Goal: Find contact information: Find contact information

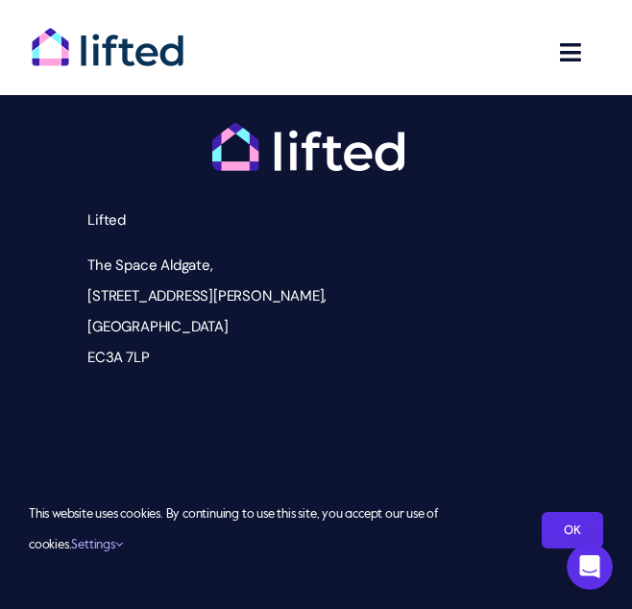
scroll to position [8383, 0]
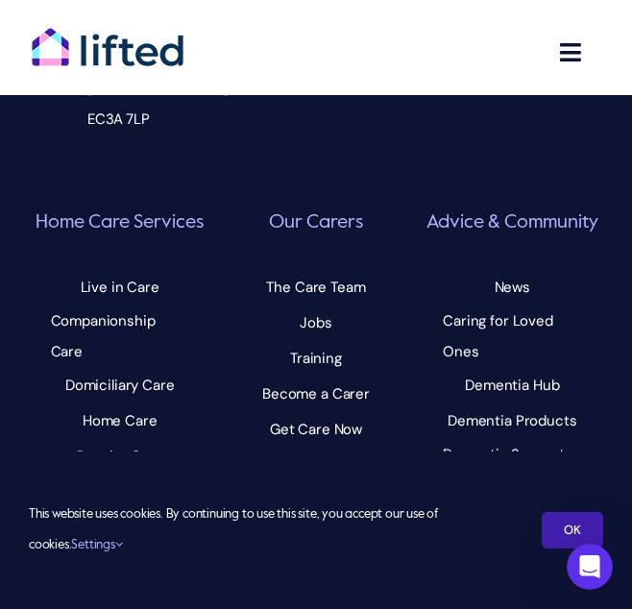
click at [559, 524] on link "OK" at bounding box center [573, 530] width 62 height 37
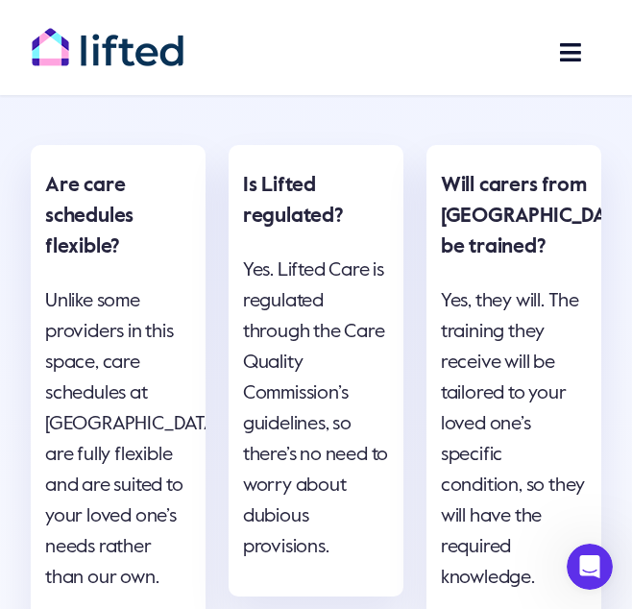
scroll to position [6610, 0]
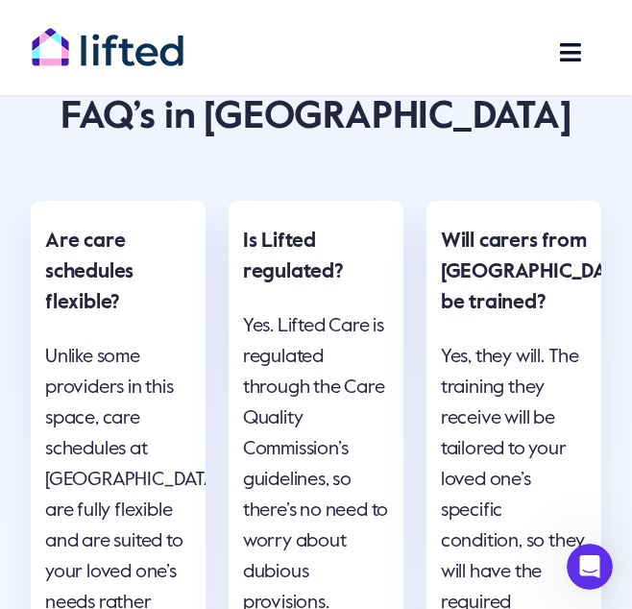
click at [554, 46] on span "Toggle Navigation" at bounding box center [531, 52] width 105 height 24
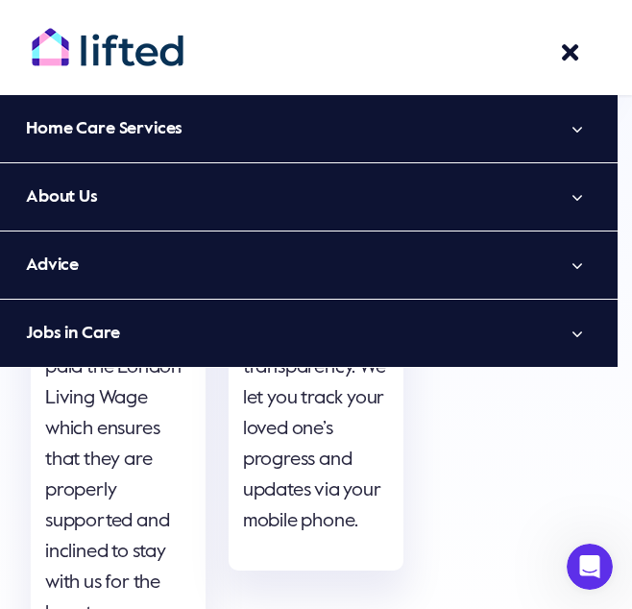
scroll to position [7222, 0]
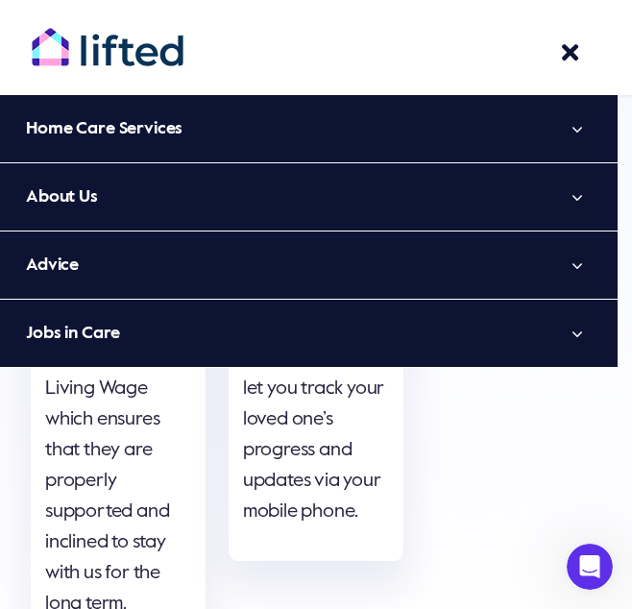
click at [409, 459] on div "FAQ’s in Hackney Are care schedules flexible? Unlike some providers in this spa…" at bounding box center [316, 54] width 594 height 1274
click at [562, 40] on span "Main Menu" at bounding box center [570, 52] width 24 height 24
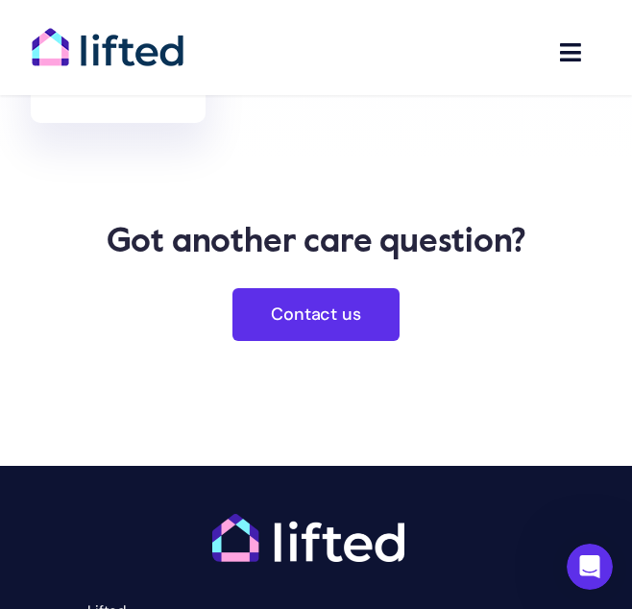
scroll to position [7750, 0]
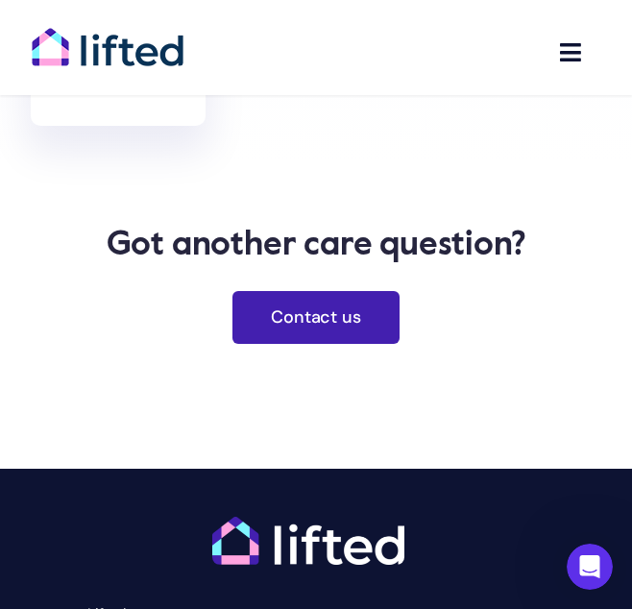
click at [348, 308] on span "Contact us" at bounding box center [315, 318] width 89 height 20
click at [271, 291] on link "Contact us" at bounding box center [316, 317] width 166 height 53
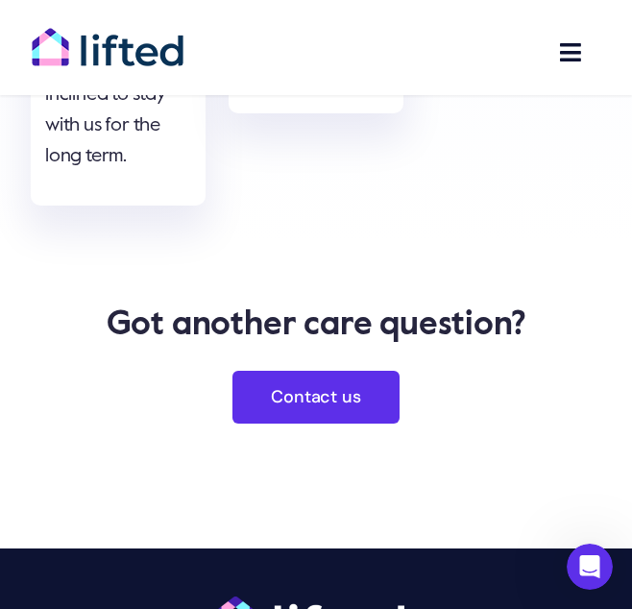
scroll to position [7669, 0]
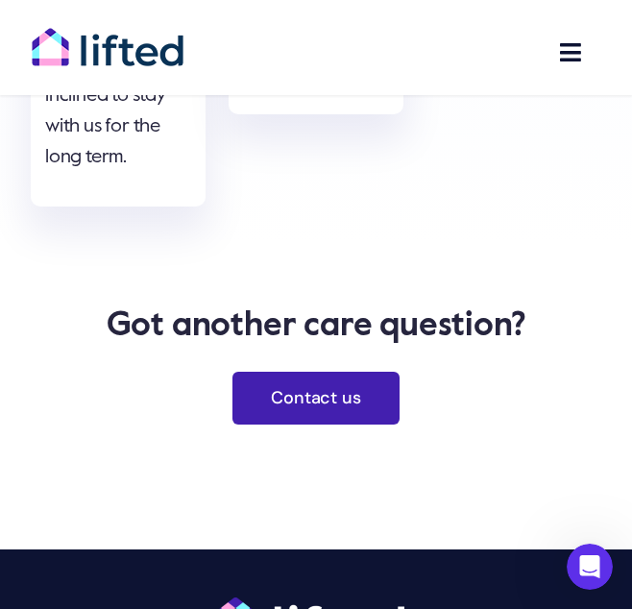
click at [274, 372] on link "Contact us" at bounding box center [316, 398] width 166 height 53
drag, startPoint x: 274, startPoint y: 224, endPoint x: 298, endPoint y: 241, distance: 29.6
click at [298, 388] on span "Contact us" at bounding box center [315, 398] width 89 height 20
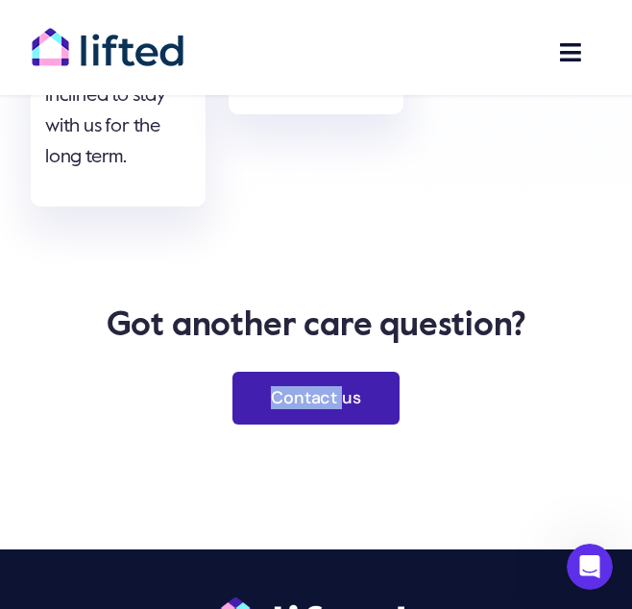
click at [298, 388] on span "Contact us" at bounding box center [315, 398] width 89 height 20
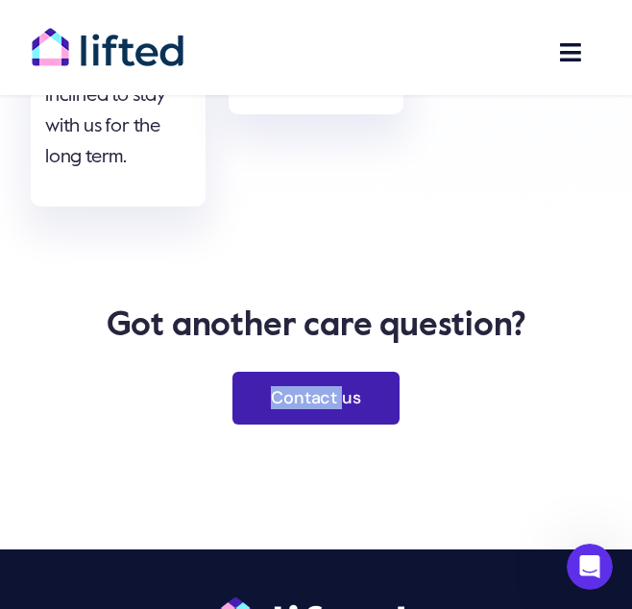
click at [298, 388] on span "Contact us" at bounding box center [315, 398] width 89 height 20
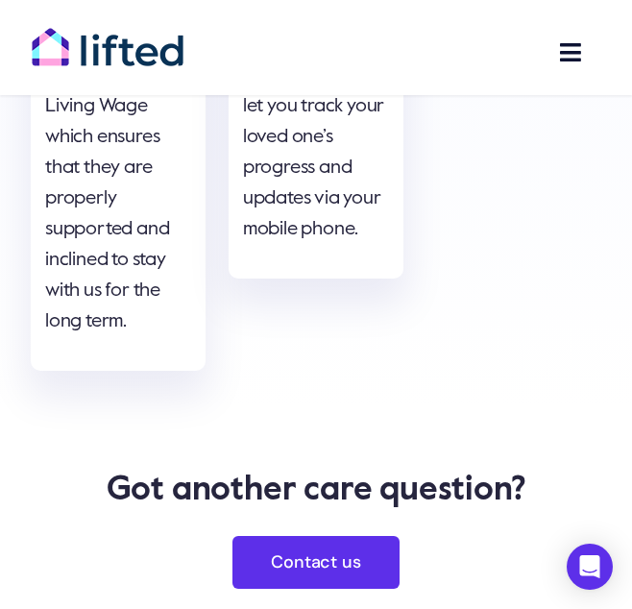
scroll to position [7506, 0]
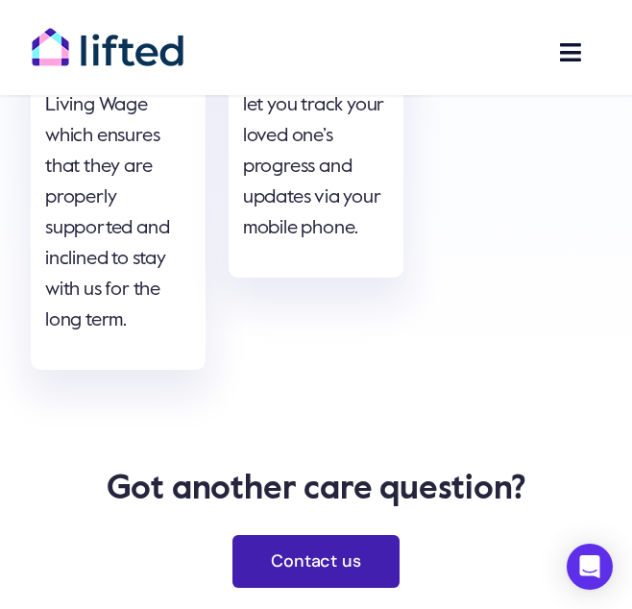
click at [283, 552] on span "Contact us" at bounding box center [315, 562] width 89 height 20
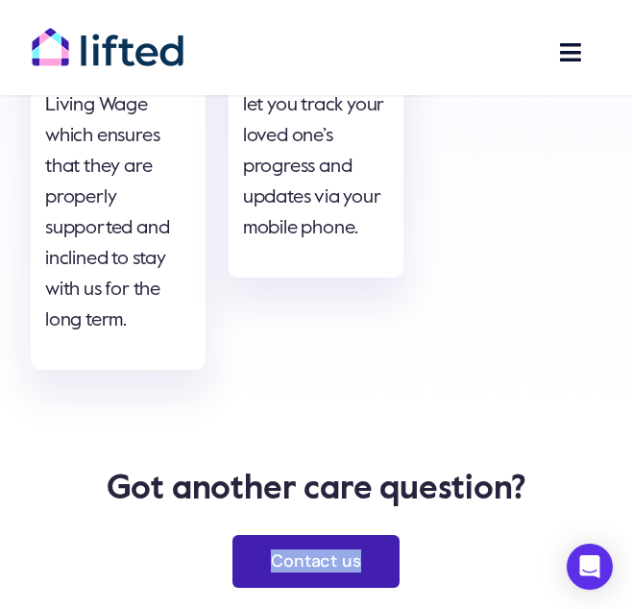
click at [283, 552] on span "Contact us" at bounding box center [315, 562] width 89 height 20
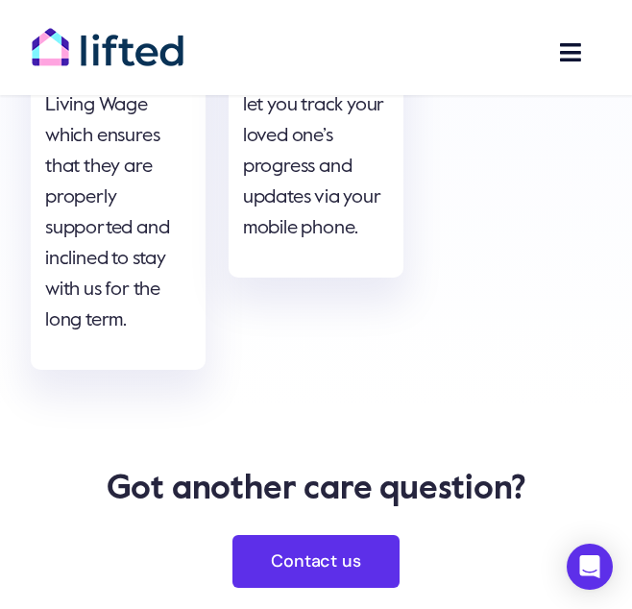
drag, startPoint x: 283, startPoint y: 402, endPoint x: 160, endPoint y: 315, distance: 150.4
click at [160, 468] on p "Got another care question?" at bounding box center [316, 490] width 571 height 44
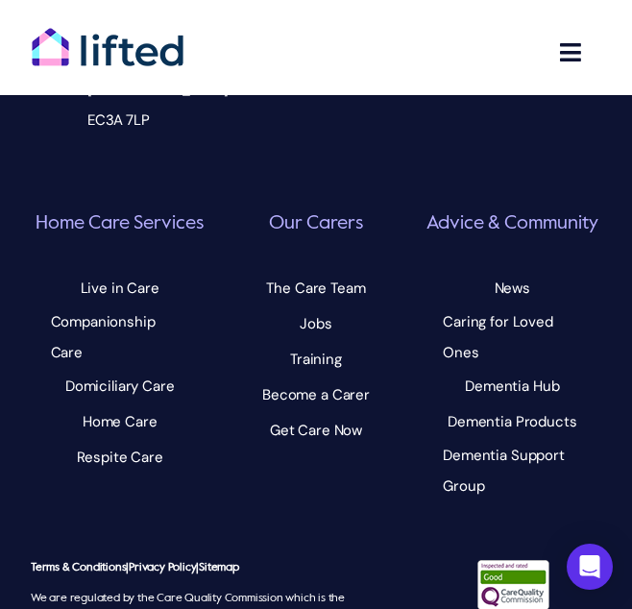
scroll to position [8383, 0]
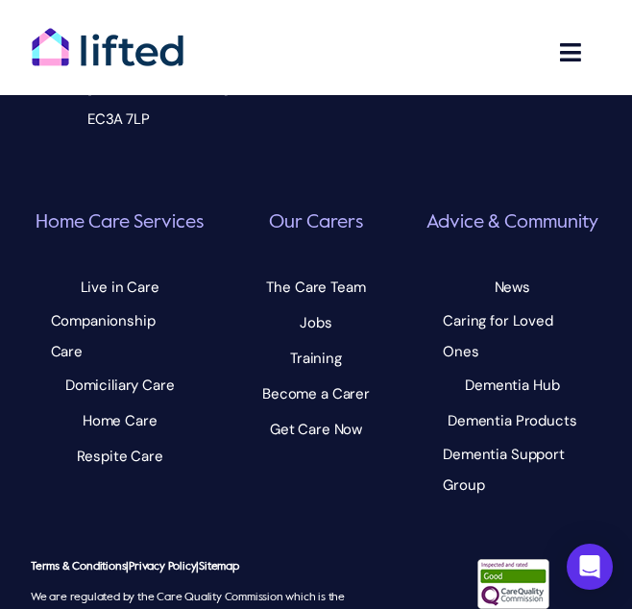
click at [580, 39] on button "Toggle Navigation" at bounding box center [530, 52] width 143 height 47
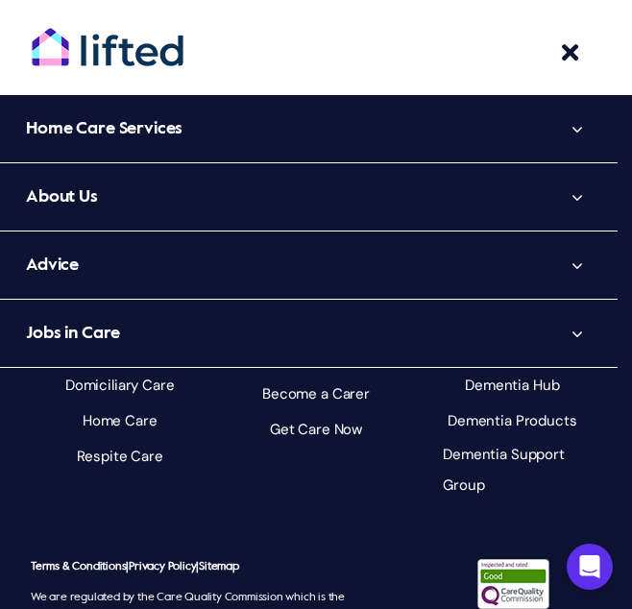
click at [97, 232] on li "About Us Meet Our Carers Our Process" at bounding box center [309, 197] width 618 height 68
click at [57, 261] on span "Advice" at bounding box center [52, 265] width 53 height 31
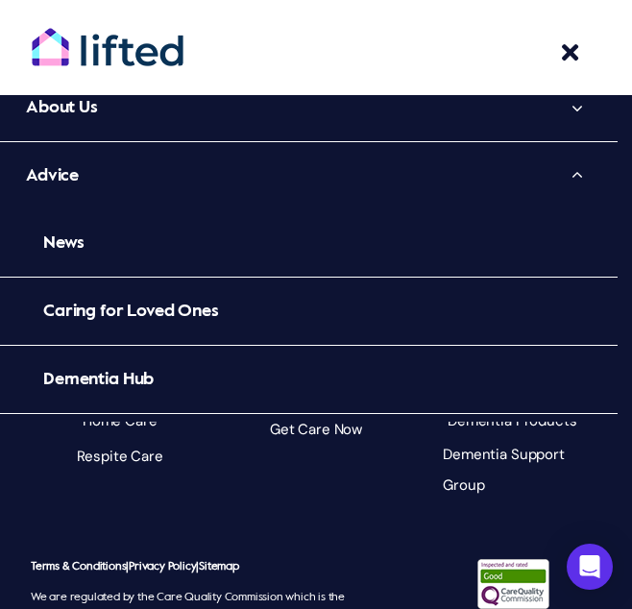
scroll to position [0, 0]
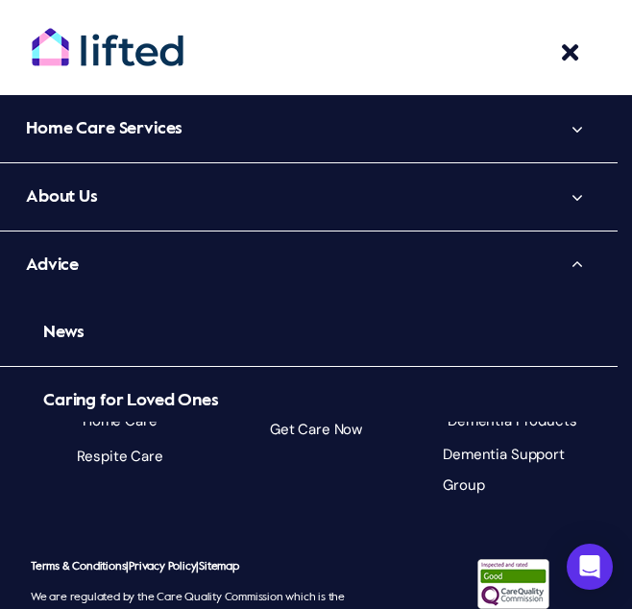
click at [62, 257] on span "Advice" at bounding box center [52, 265] width 53 height 31
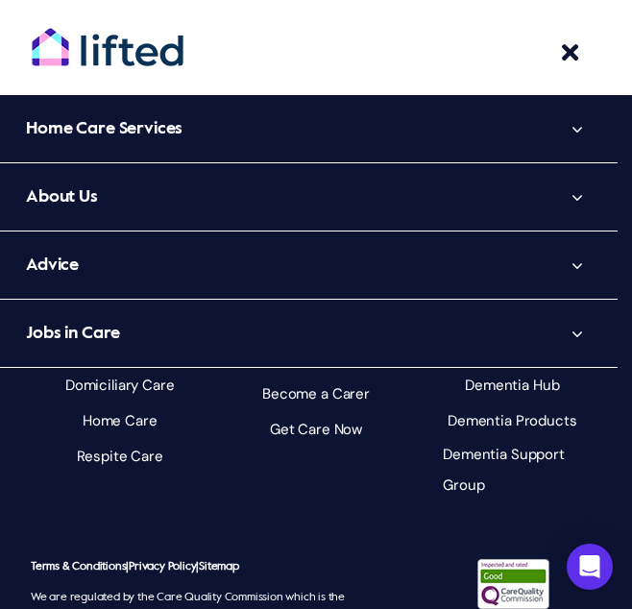
click at [63, 205] on span "About Us" at bounding box center [62, 197] width 72 height 31
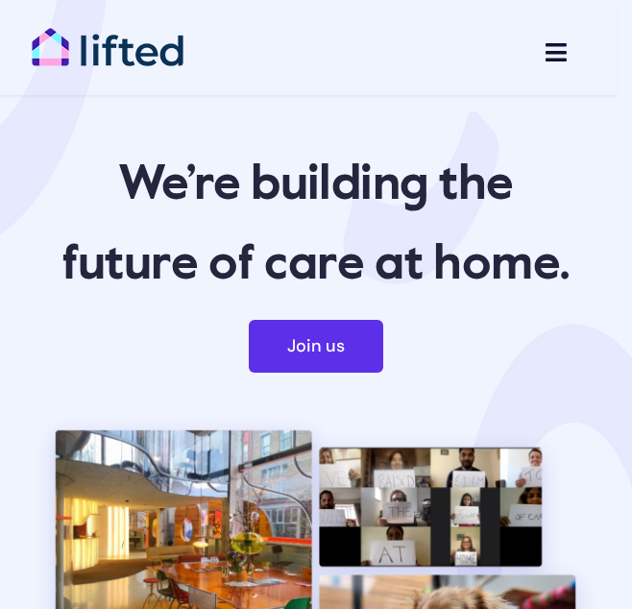
click at [529, 65] on button "Toggle Navigation" at bounding box center [517, 52] width 139 height 47
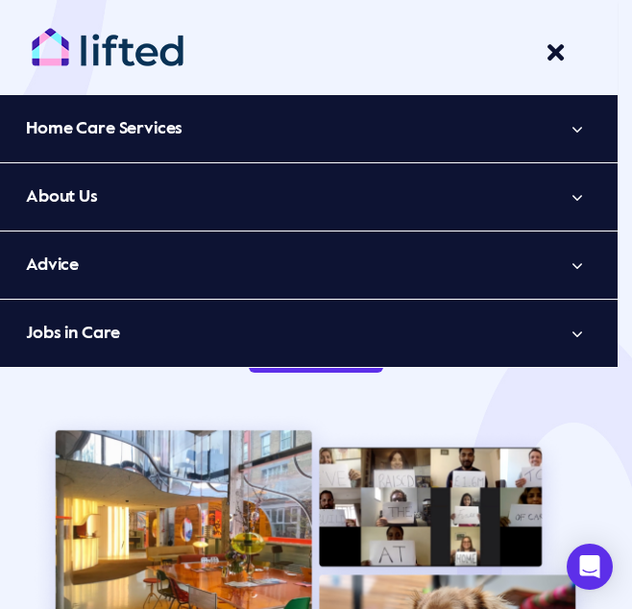
click at [526, 199] on link "About Us" at bounding box center [309, 196] width 618 height 67
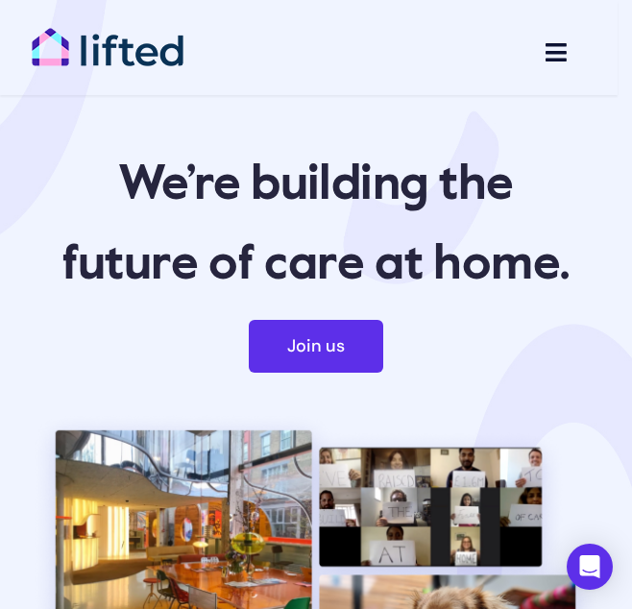
click at [551, 59] on span "Main Menu" at bounding box center [556, 52] width 24 height 24
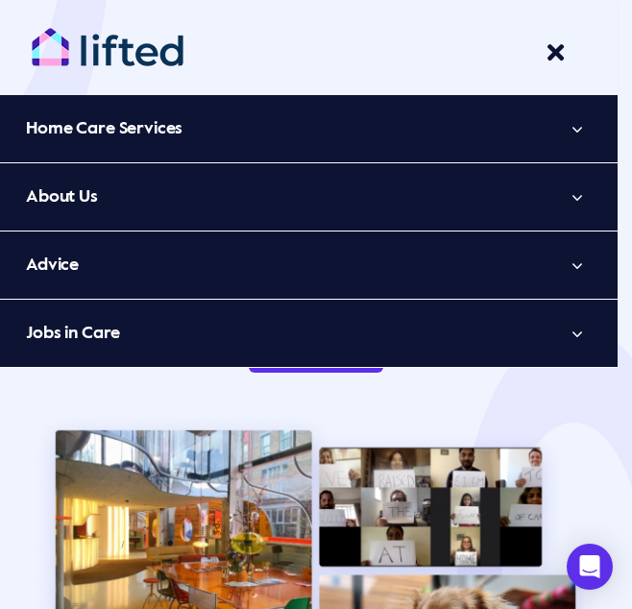
click at [588, 189] on button "Open submenu of About Us" at bounding box center [577, 196] width 81 height 67
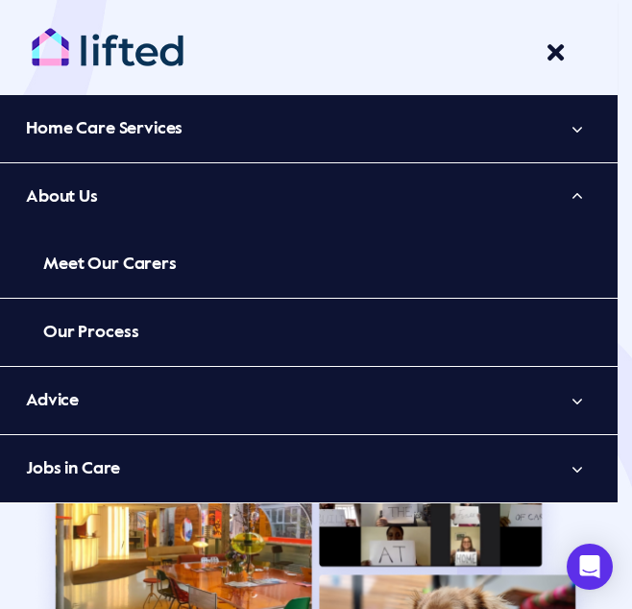
click at [592, 124] on button "Open submenu of Home Care Services" at bounding box center [577, 128] width 81 height 67
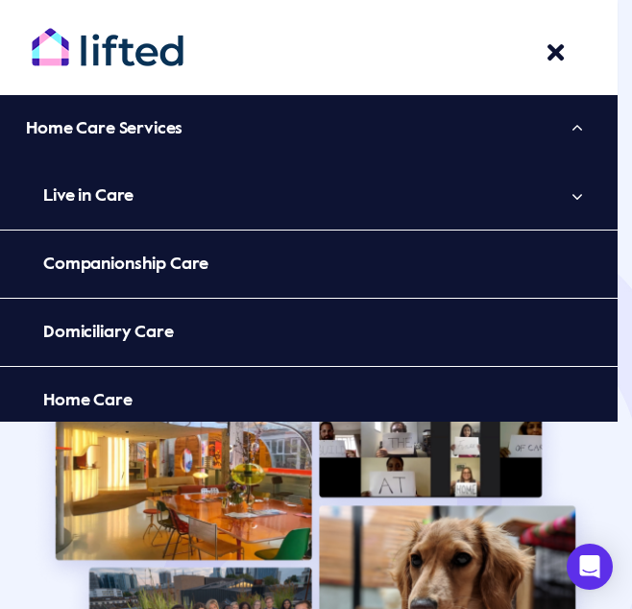
scroll to position [71, 0]
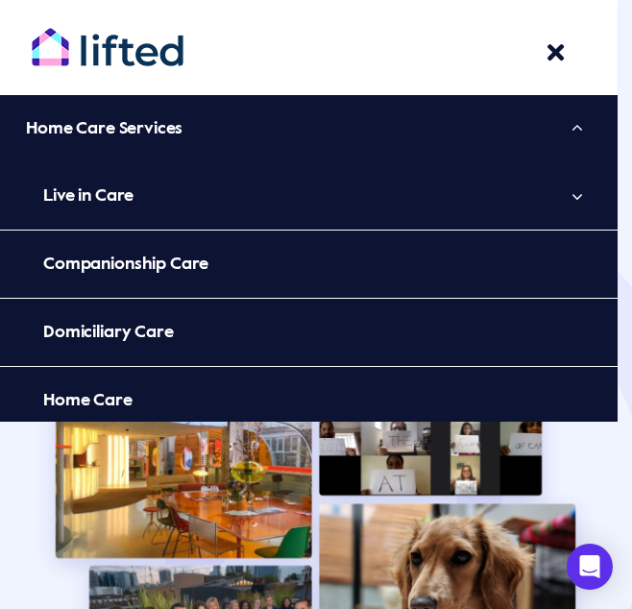
click at [556, 48] on span "Main Menu" at bounding box center [556, 52] width 24 height 24
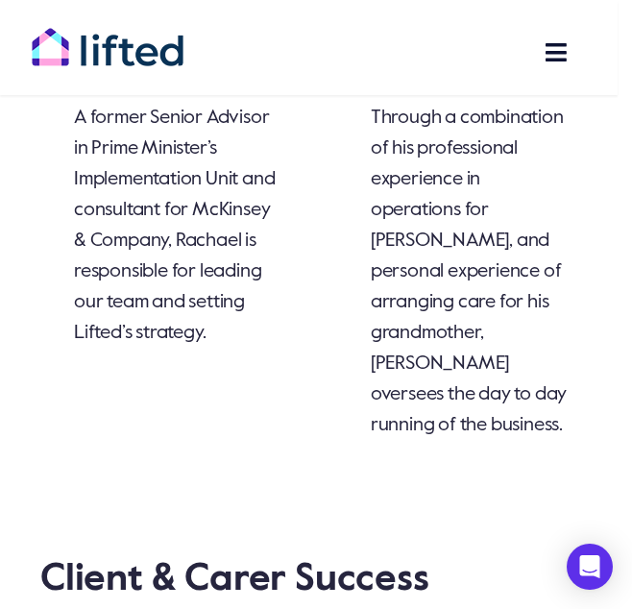
scroll to position [2754, 0]
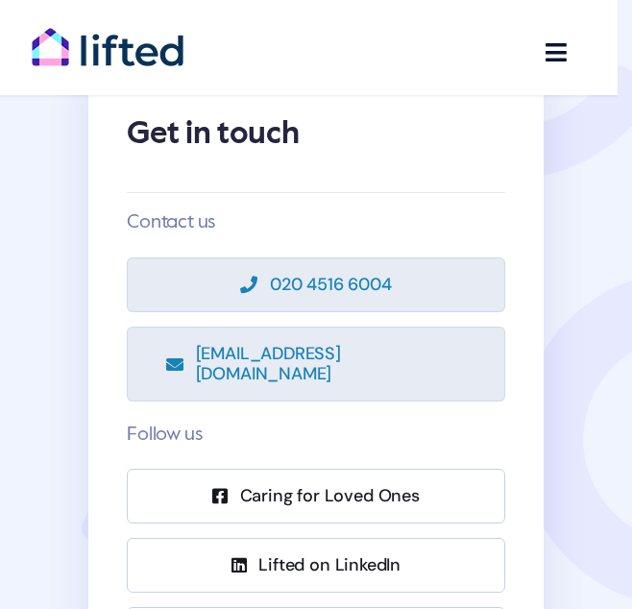
scroll to position [151, 0]
